Goal: Task Accomplishment & Management: Use online tool/utility

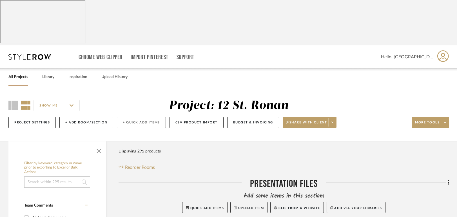
click at [148, 117] on button "+ Quick Add Items" at bounding box center [141, 123] width 49 height 12
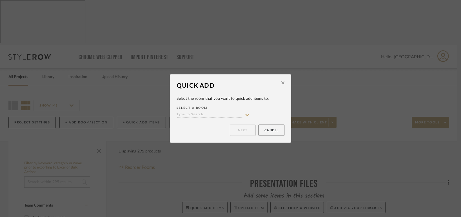
click at [220, 115] on input at bounding box center [209, 114] width 66 height 5
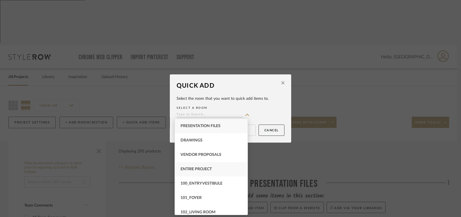
click at [208, 168] on span "Entire Project" at bounding box center [195, 169] width 31 height 4
type input "Entire Project"
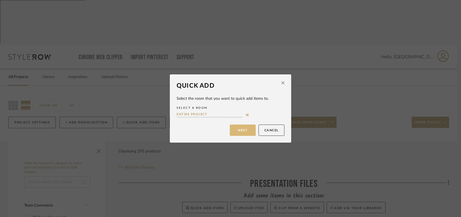
click at [239, 127] on button "Next" at bounding box center [243, 129] width 26 height 11
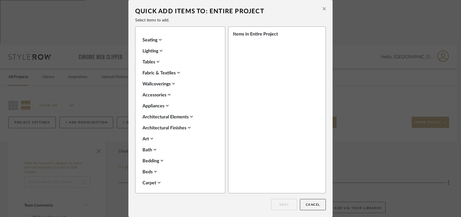
click at [153, 42] on div "Seating" at bounding box center [178, 40] width 73 height 7
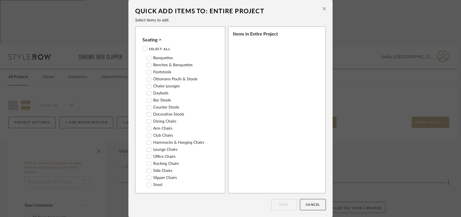
click at [153, 59] on label "Banquettes" at bounding box center [160, 58] width 26 height 5
click at [276, 205] on button "Next" at bounding box center [284, 204] width 26 height 11
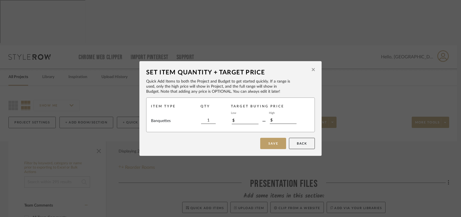
click at [312, 69] on icon at bounding box center [313, 69] width 3 height 3
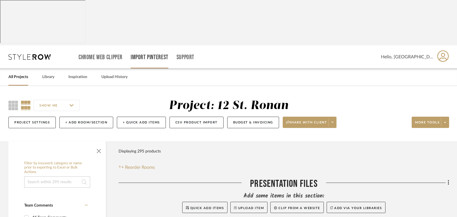
click at [146, 55] on link "Import Pinterest" at bounding box center [150, 57] width 38 height 5
